Goal: Check status: Check status

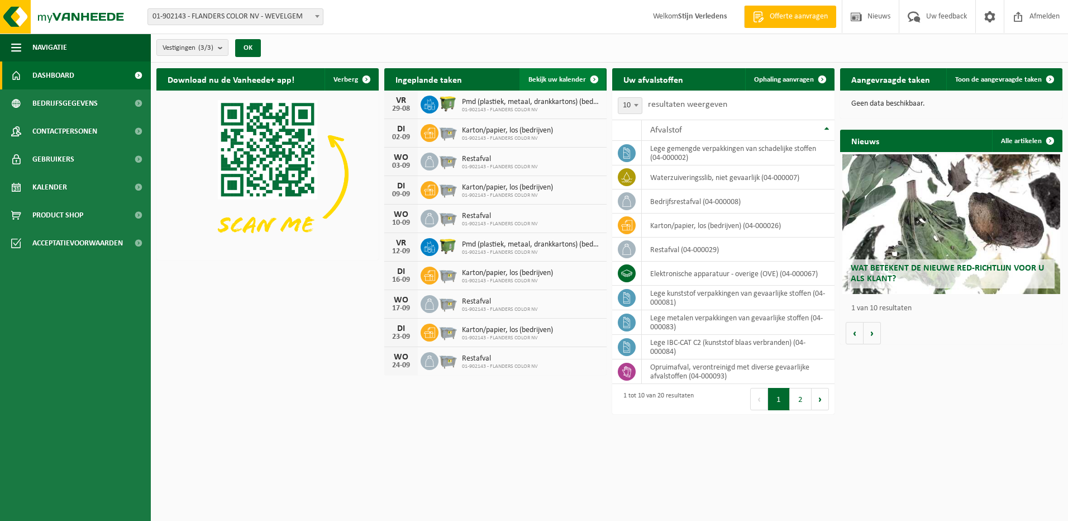
click at [557, 73] on link "Bekijk uw kalender" at bounding box center [563, 79] width 86 height 22
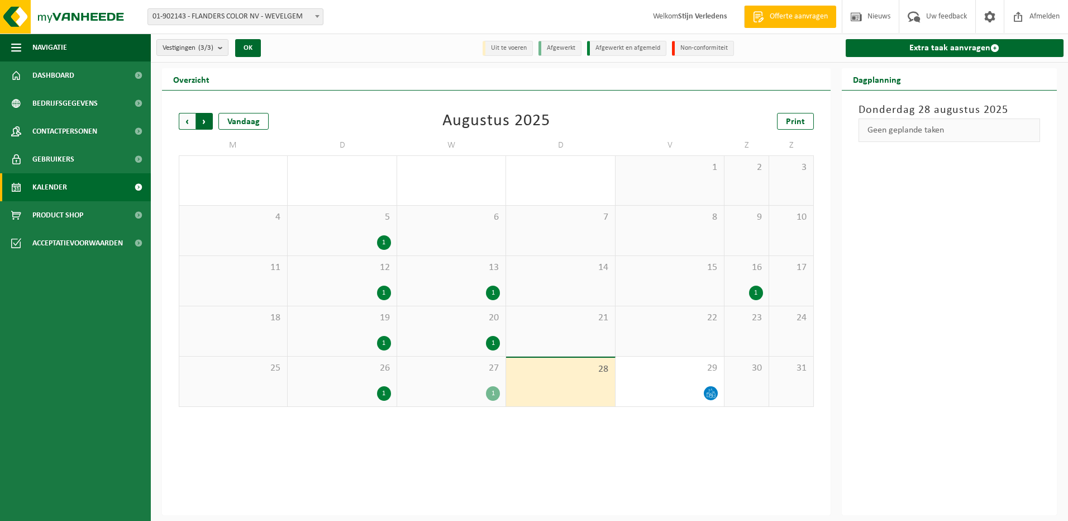
click at [191, 122] on span "Vorige" at bounding box center [187, 121] width 17 height 17
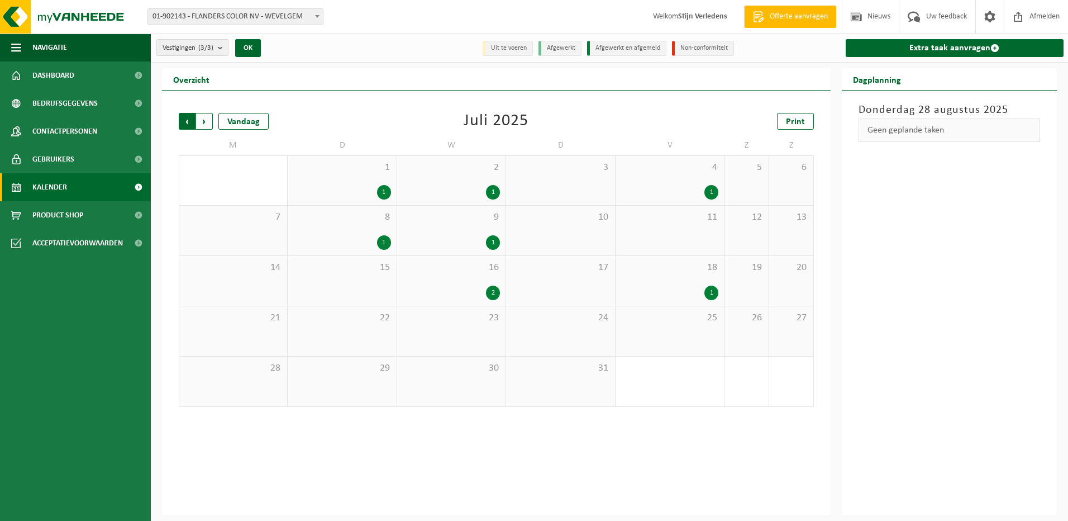
click at [201, 125] on span "Volgende" at bounding box center [204, 121] width 17 height 17
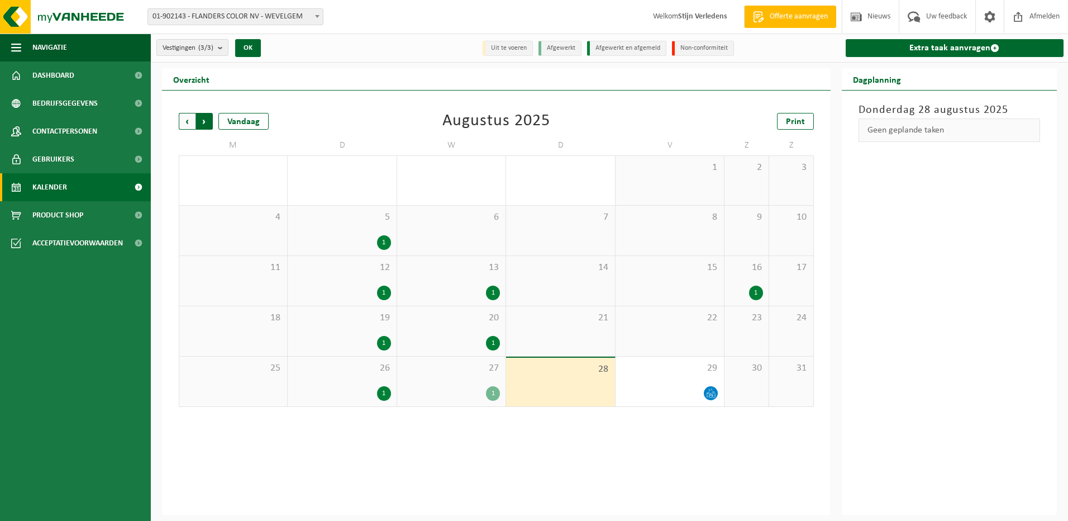
click at [184, 122] on span "Vorige" at bounding box center [187, 121] width 17 height 17
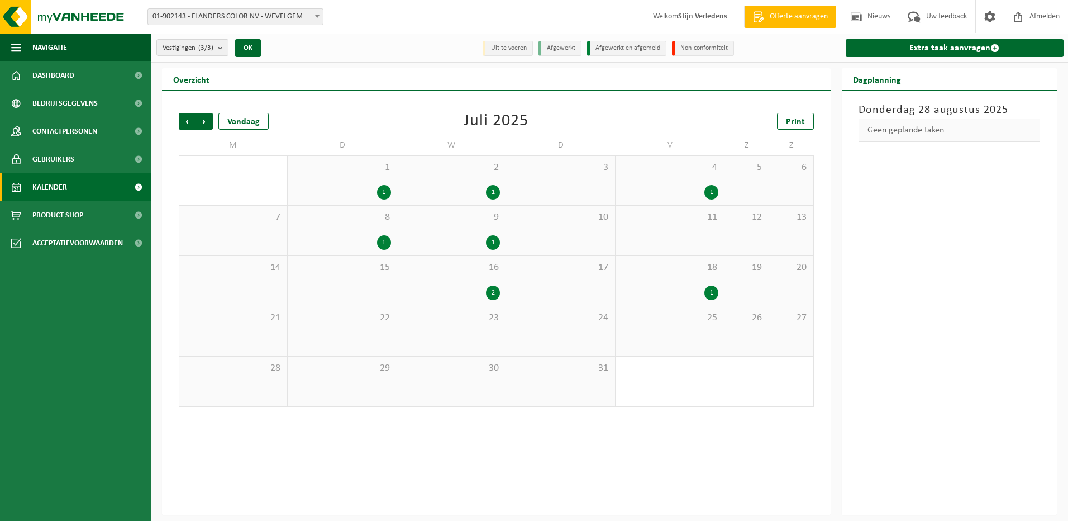
click at [683, 340] on div "25" at bounding box center [670, 331] width 108 height 50
click at [380, 323] on div "22" at bounding box center [342, 331] width 108 height 50
click at [380, 323] on span "22" at bounding box center [341, 318] width 97 height 12
click at [511, 368] on div "31" at bounding box center [560, 382] width 108 height 50
